Goal: Navigation & Orientation: Find specific page/section

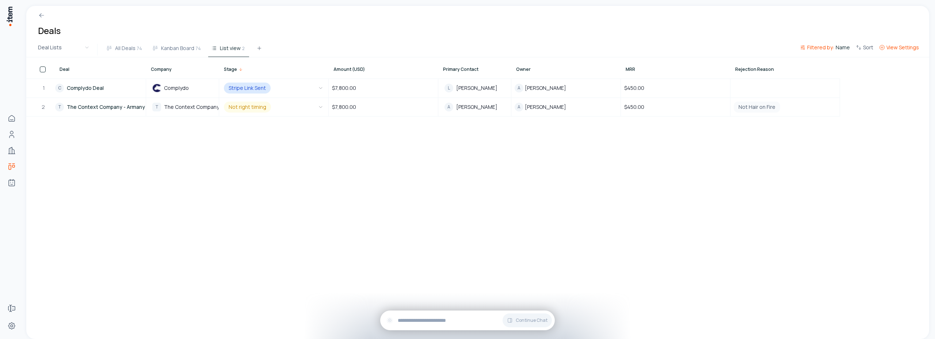
click at [895, 51] on span "View Settings" at bounding box center [903, 47] width 33 height 7
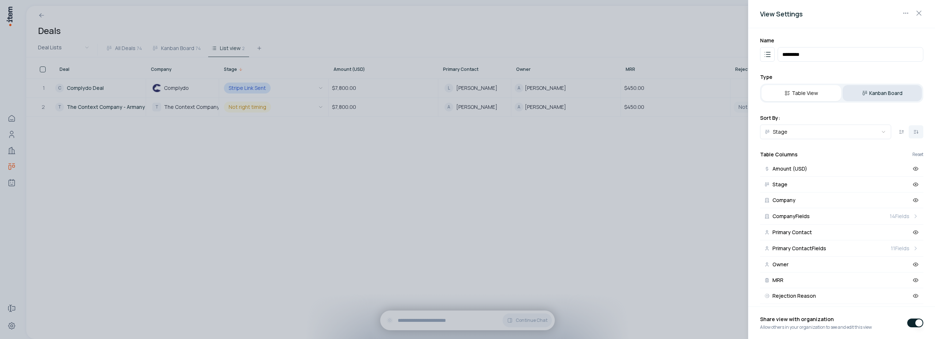
click at [876, 93] on button "Kanban Board" at bounding box center [883, 93] width 80 height 16
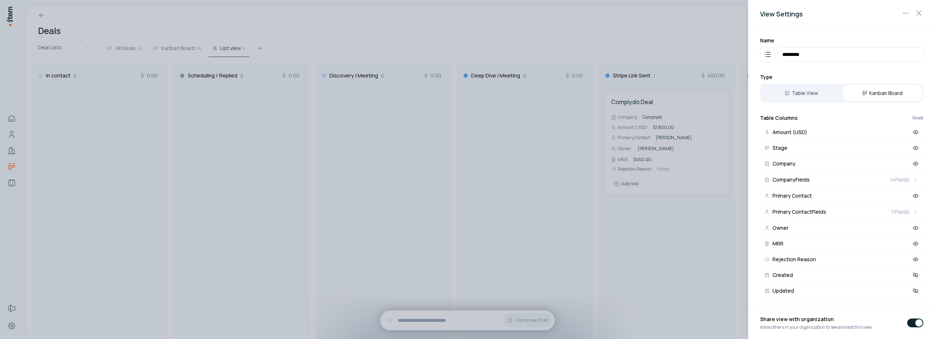
click at [383, 21] on div at bounding box center [467, 169] width 935 height 339
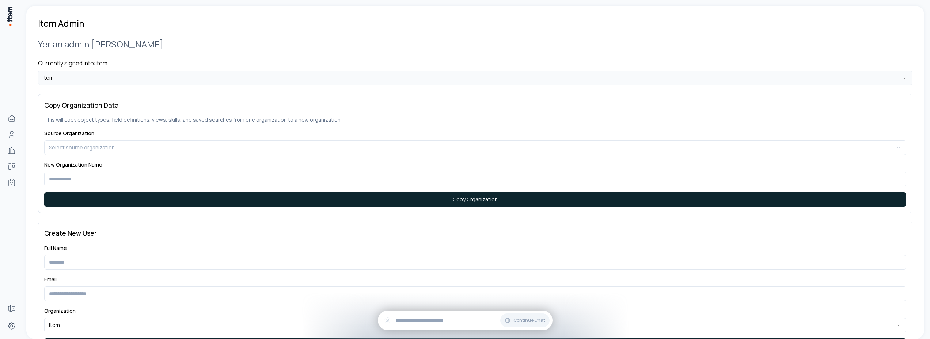
click at [83, 79] on html "**********" at bounding box center [465, 169] width 930 height 339
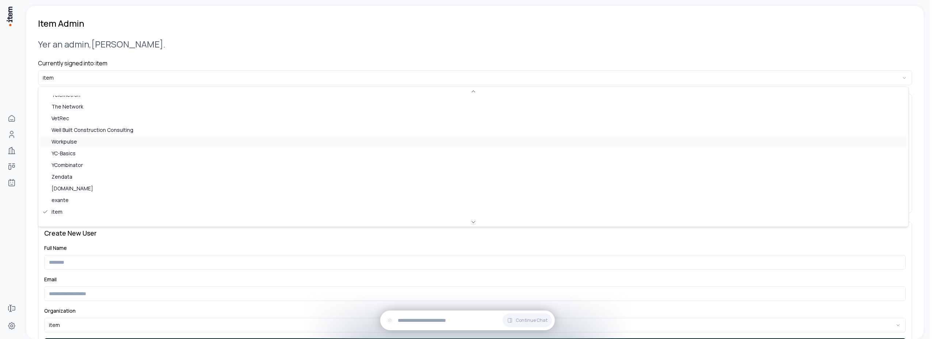
scroll to position [98, 0]
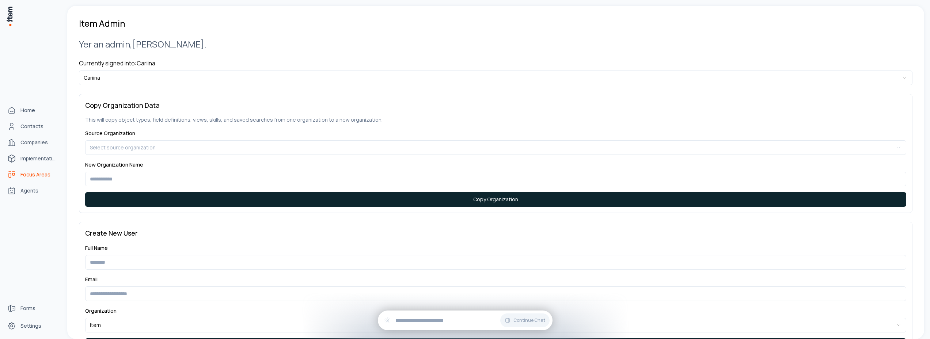
click at [31, 174] on span "Focus Areas" at bounding box center [35, 174] width 30 height 7
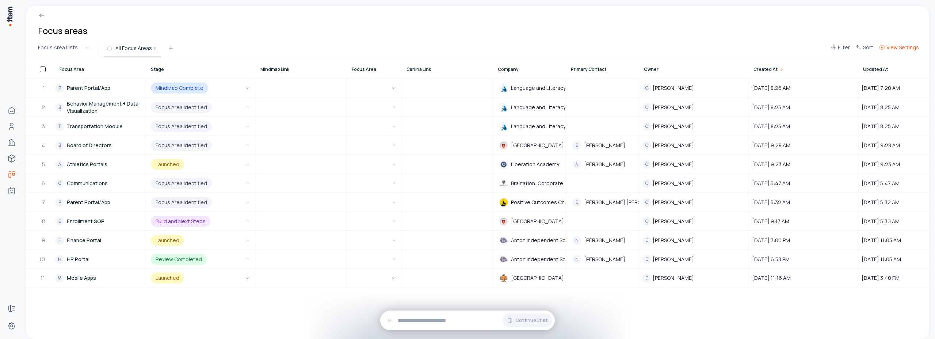
click at [912, 53] on button "View Settings" at bounding box center [900, 49] width 46 height 13
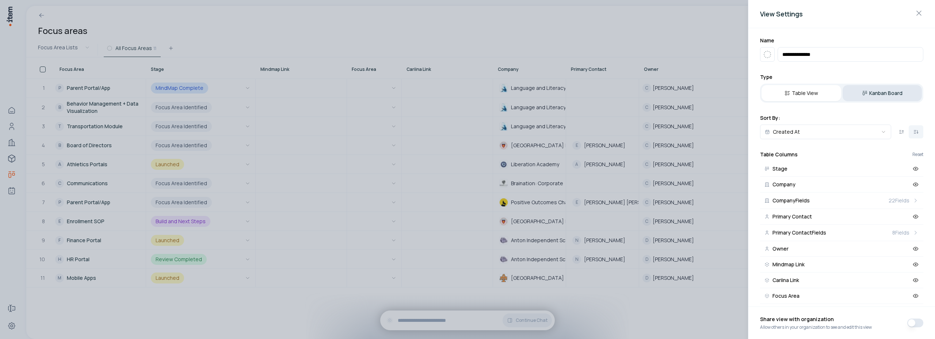
click at [877, 94] on button "Kanban Board" at bounding box center [883, 93] width 80 height 16
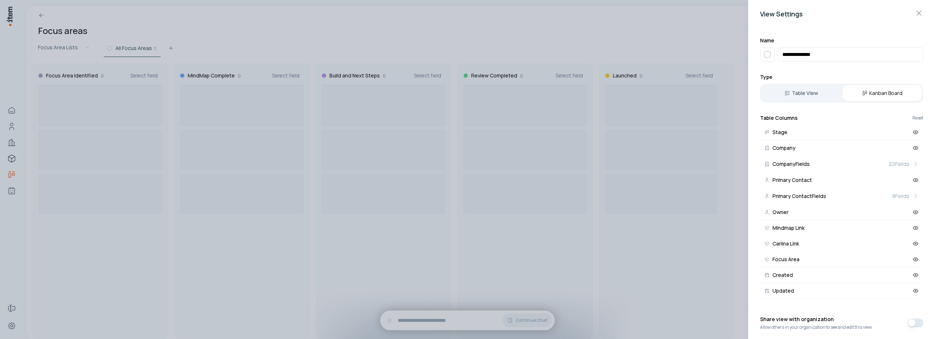
click at [336, 19] on div at bounding box center [467, 169] width 935 height 339
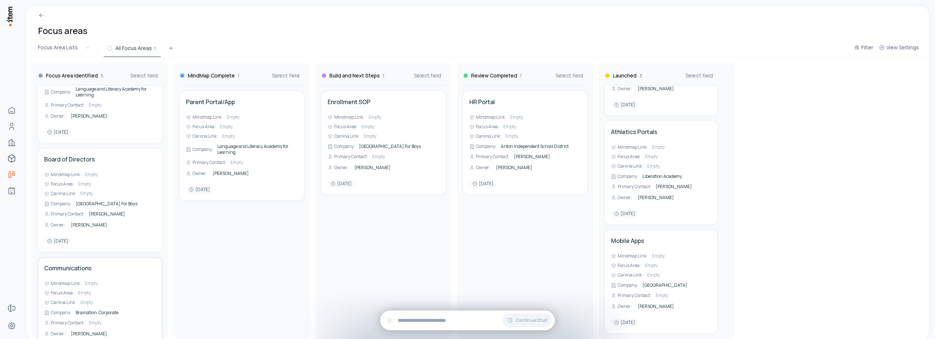
scroll to position [323, 0]
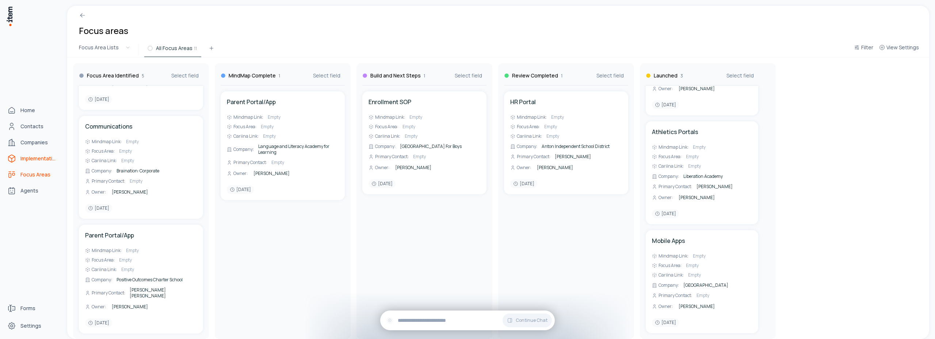
click at [31, 159] on span "Implementations" at bounding box center [38, 158] width 37 height 7
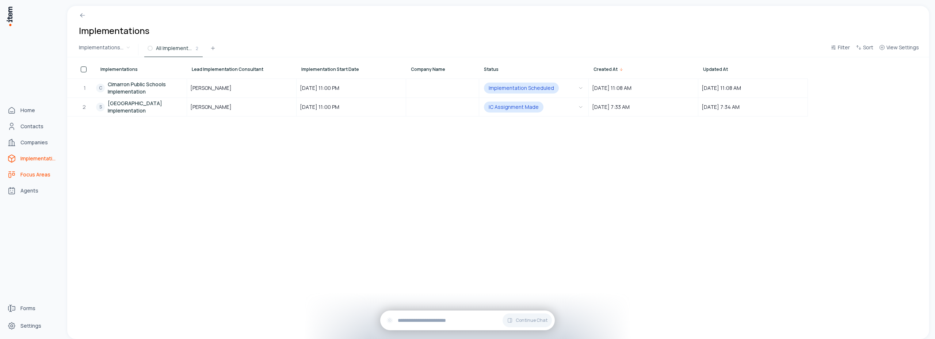
click at [29, 175] on span "Focus Areas" at bounding box center [35, 174] width 30 height 7
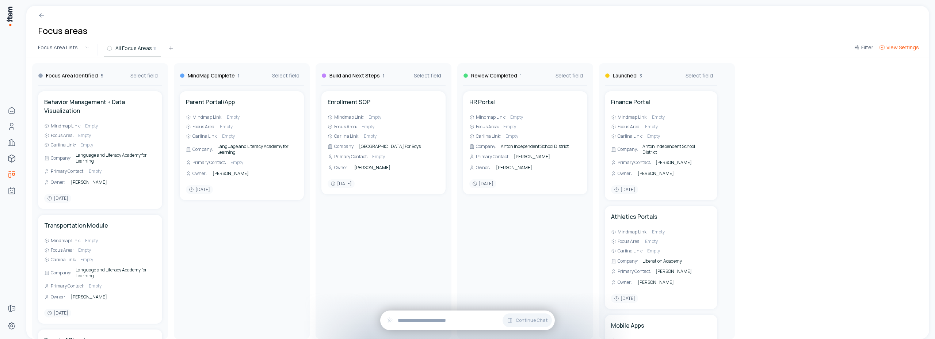
click at [915, 50] on span "View Settings" at bounding box center [903, 47] width 33 height 7
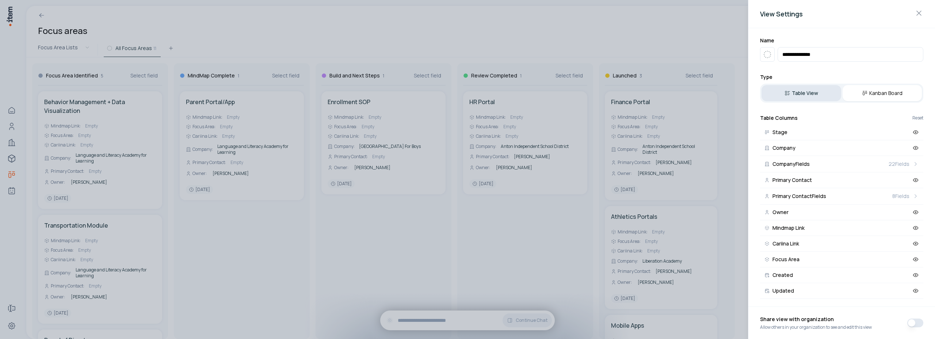
click at [815, 94] on button "Table View" at bounding box center [802, 93] width 80 height 16
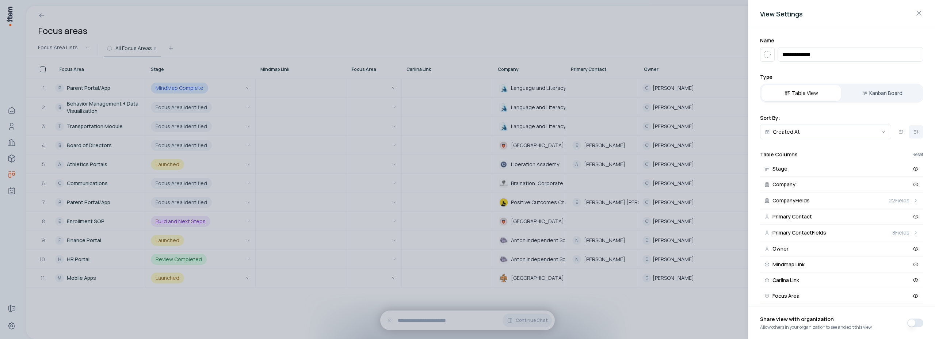
click at [564, 16] on div at bounding box center [467, 169] width 935 height 339
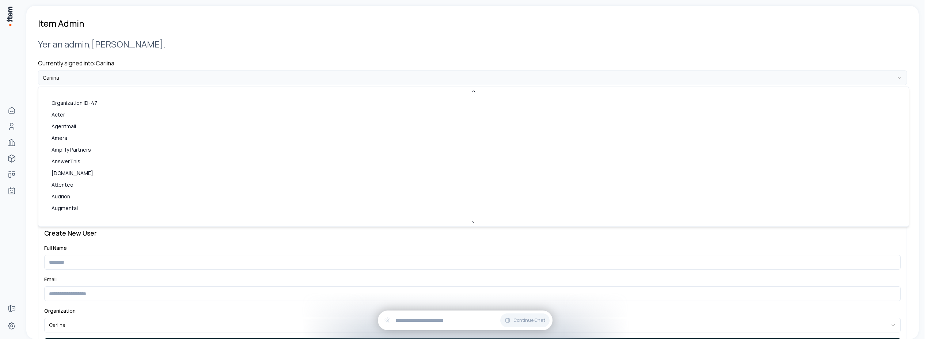
click at [77, 80] on html "**********" at bounding box center [465, 169] width 930 height 339
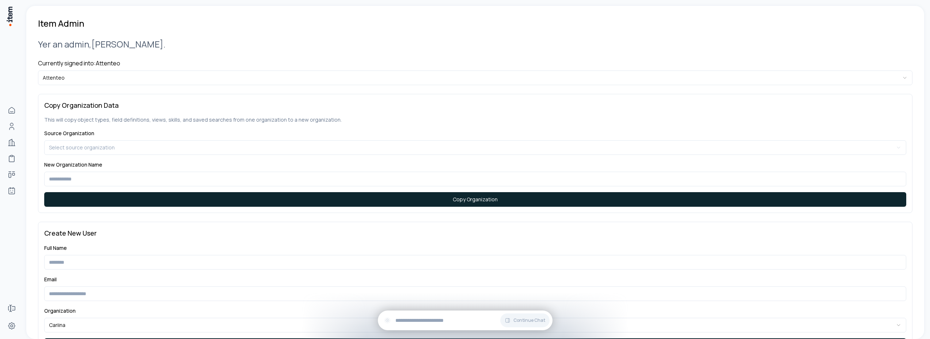
click at [230, 49] on h2 "Yer an admin, Carlos ." at bounding box center [475, 44] width 874 height 12
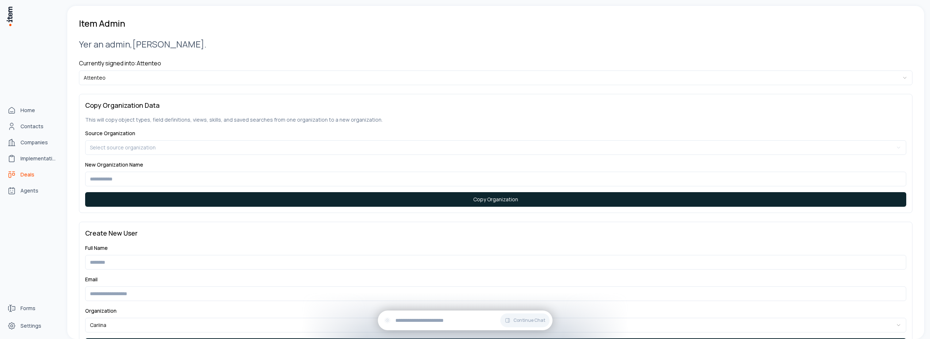
click at [16, 175] on icon "deals" at bounding box center [11, 174] width 9 height 9
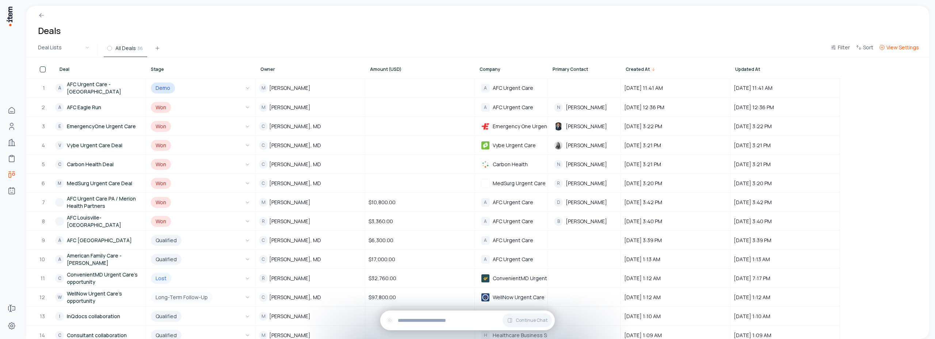
click at [892, 48] on span "View Settings" at bounding box center [903, 47] width 33 height 7
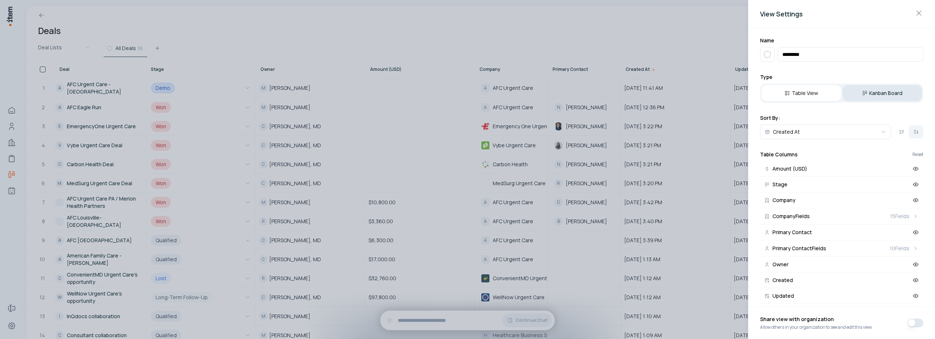
click at [871, 88] on button "Kanban Board" at bounding box center [883, 93] width 80 height 16
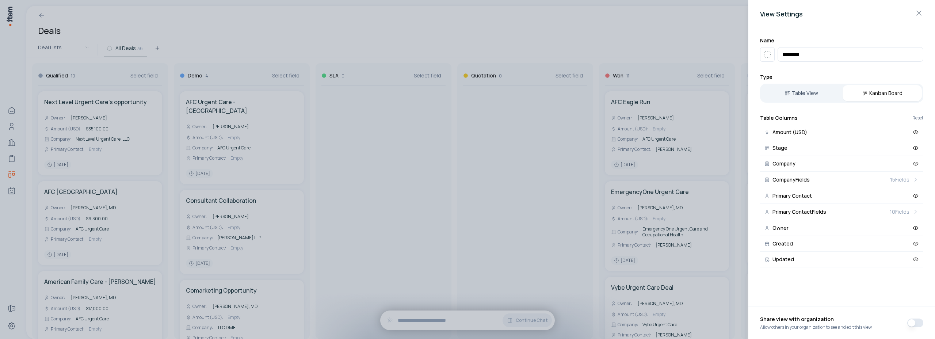
click at [346, 16] on div at bounding box center [467, 169] width 935 height 339
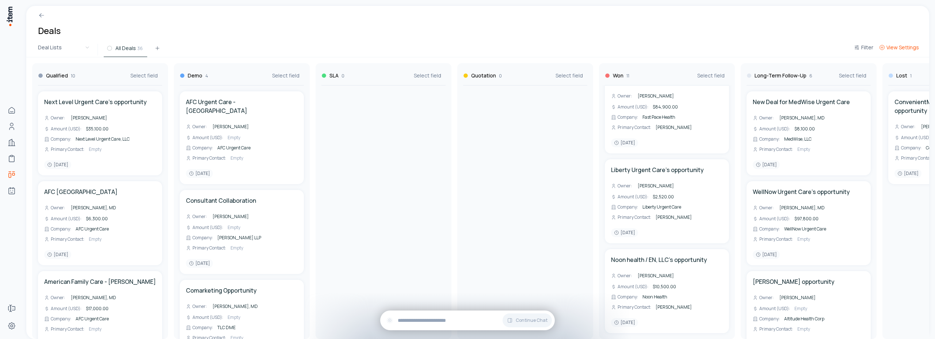
click at [907, 50] on span "View Settings" at bounding box center [903, 47] width 33 height 7
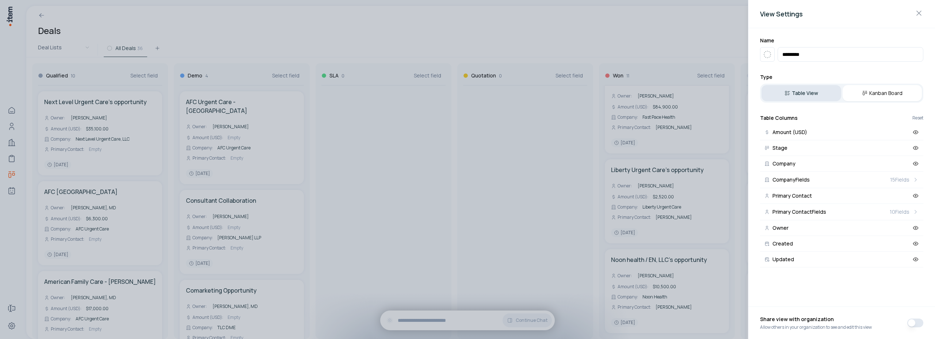
click at [809, 94] on button "Table View" at bounding box center [802, 93] width 80 height 16
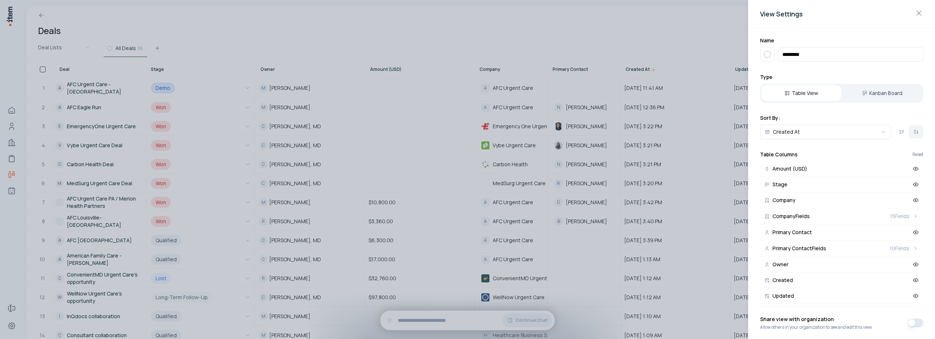
click at [476, 28] on div at bounding box center [467, 169] width 935 height 339
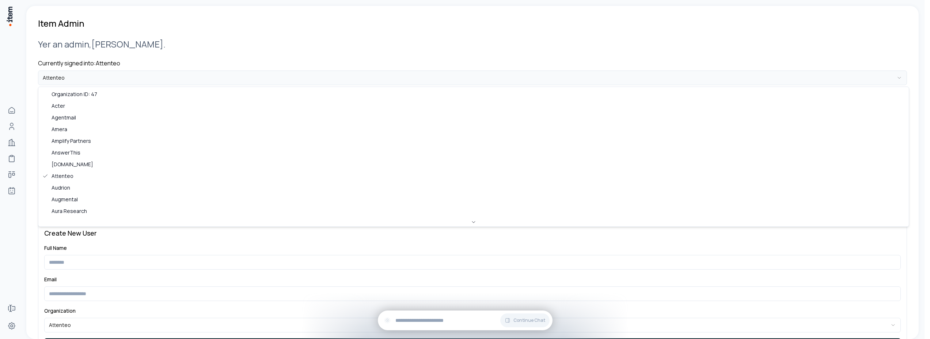
click at [72, 80] on html "**********" at bounding box center [465, 169] width 930 height 339
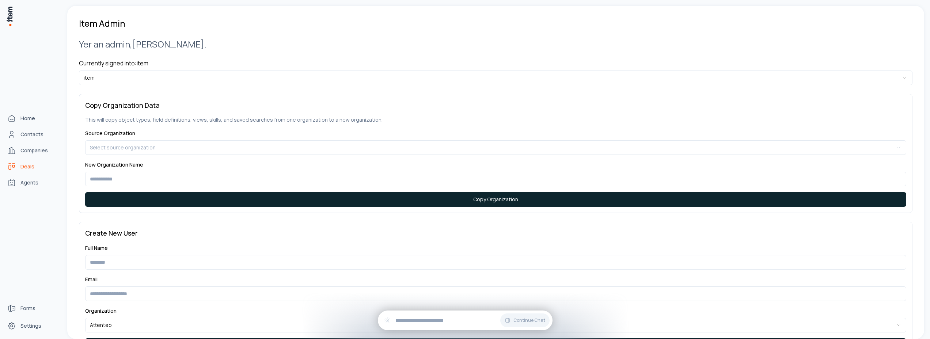
click at [20, 168] on span "Deals" at bounding box center [27, 166] width 14 height 7
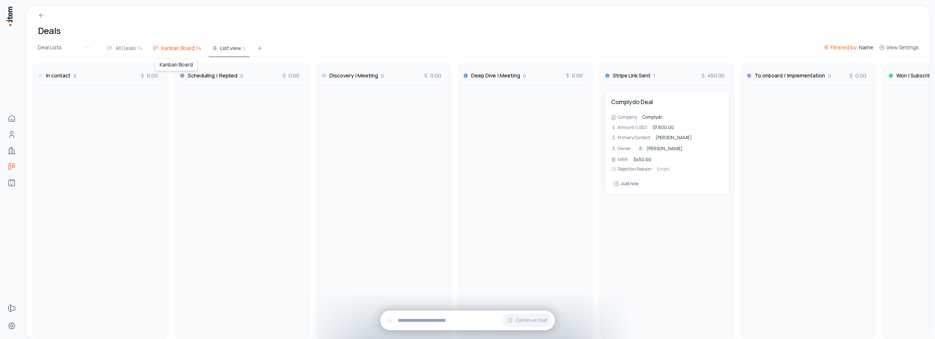
click at [181, 50] on span "Kanban Board" at bounding box center [178, 48] width 33 height 7
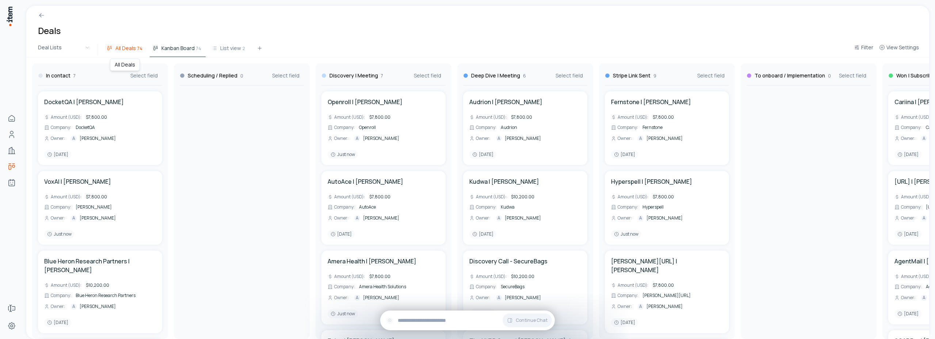
click at [128, 50] on span "All Deals" at bounding box center [125, 48] width 20 height 7
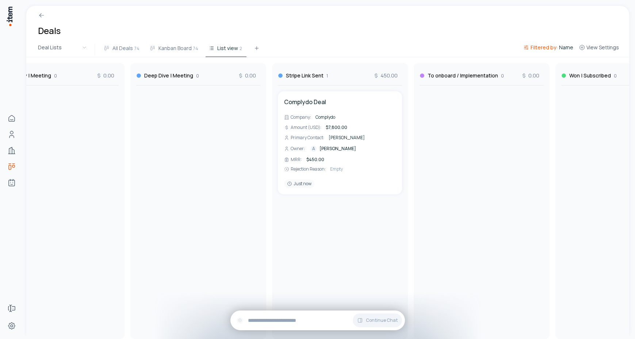
scroll to position [0, 328]
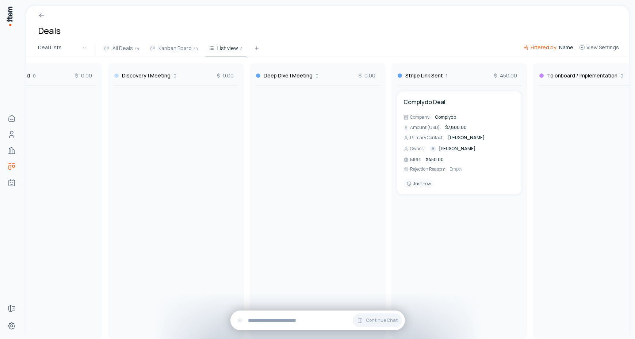
scroll to position [0, 210]
